Goal: Browse casually: Explore the website without a specific task or goal

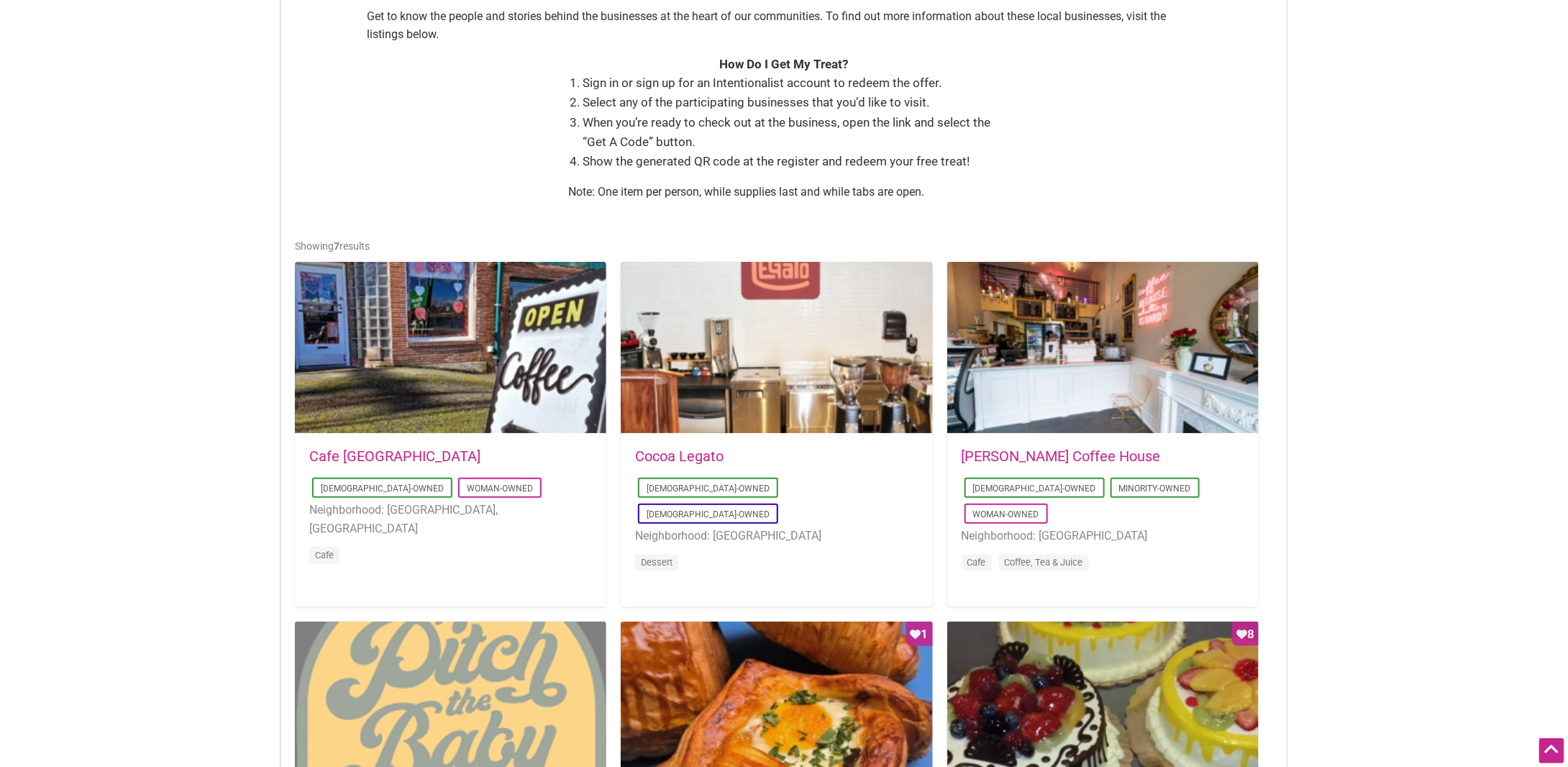
scroll to position [504, 0]
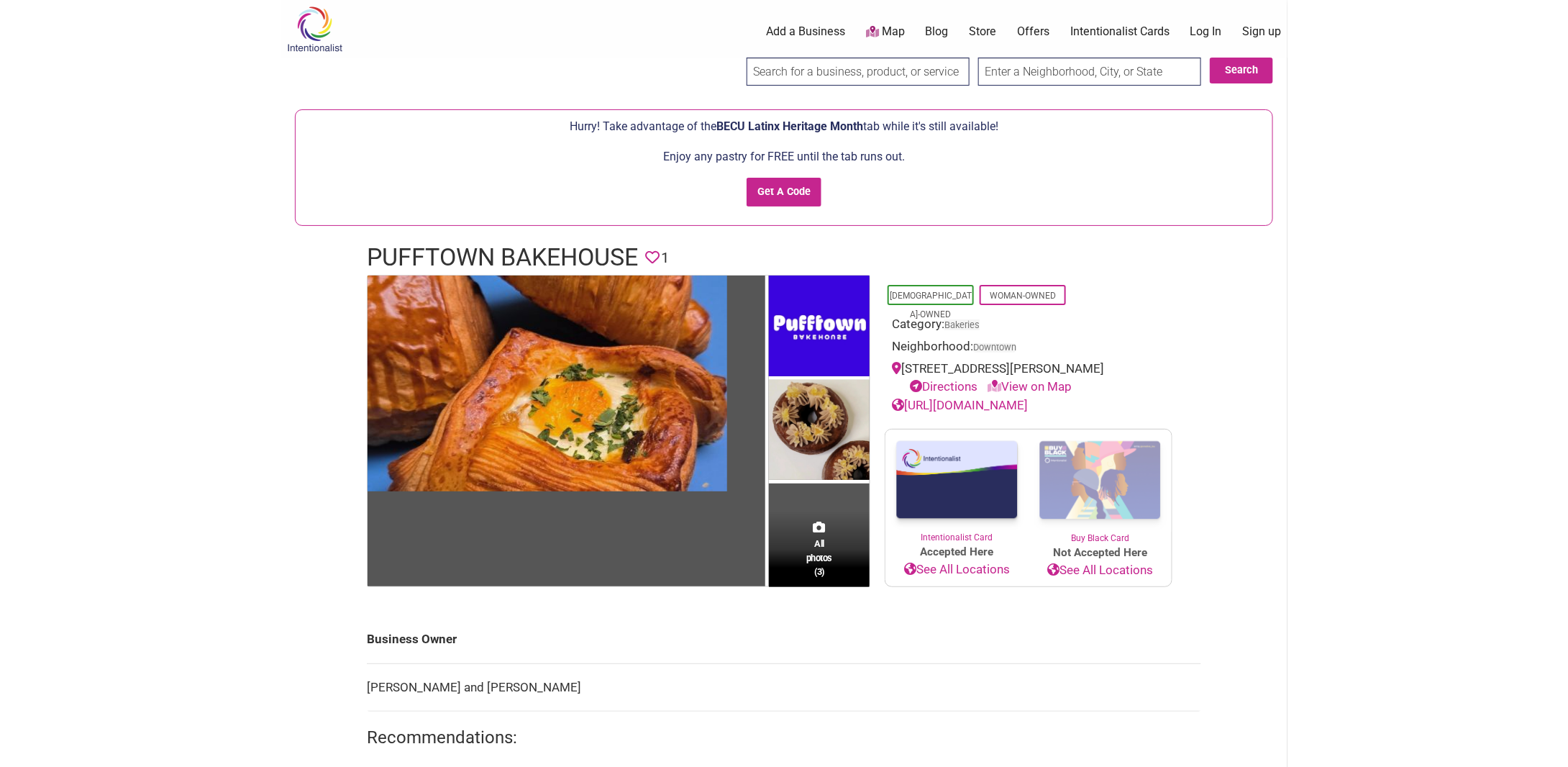
click at [987, 399] on link "https://www.pufftownbakehouse.com/" at bounding box center [960, 405] width 136 height 14
